Goal: Check status: Check status

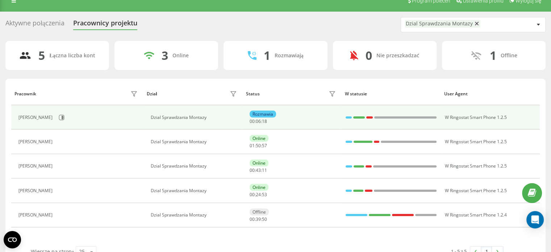
scroll to position [28, 0]
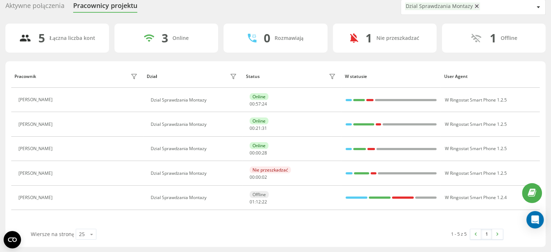
click at [428, 221] on div "Pracownik Dział Status W statusie User Agent [PERSON_NAME] Dzial Sprawdzania Mo…" at bounding box center [275, 147] width 528 height 164
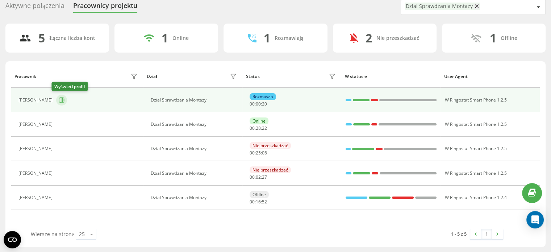
click at [60, 101] on button at bounding box center [61, 100] width 11 height 11
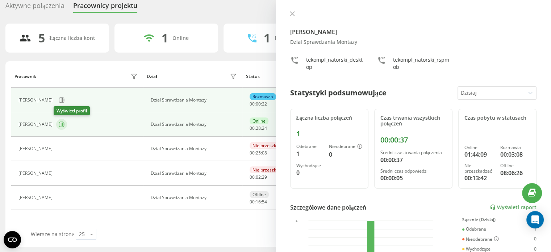
click at [62, 122] on button at bounding box center [61, 124] width 11 height 11
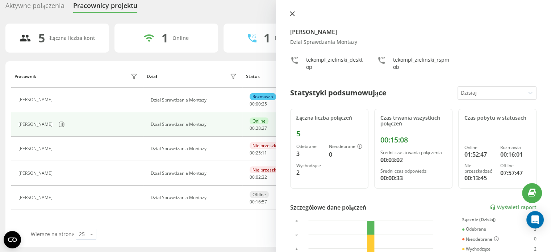
click at [291, 15] on icon at bounding box center [292, 13] width 5 height 5
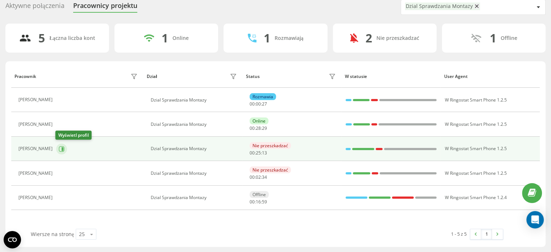
click at [60, 150] on icon at bounding box center [62, 149] width 6 height 6
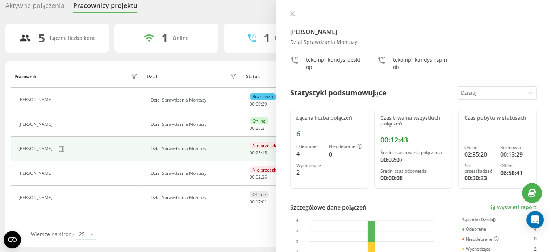
click at [290, 14] on icon at bounding box center [292, 13] width 5 height 5
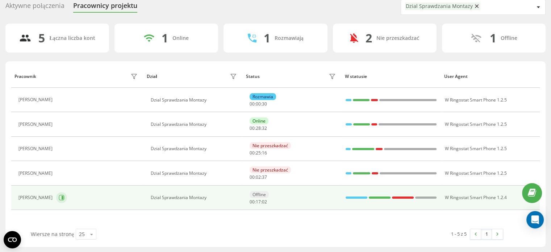
click at [63, 198] on icon at bounding box center [63, 198] width 2 height 4
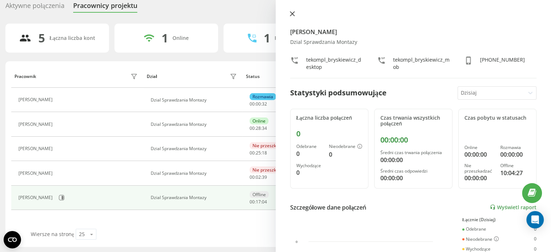
click at [293, 16] on button at bounding box center [291, 14] width 9 height 7
